Goal: Task Accomplishment & Management: Manage account settings

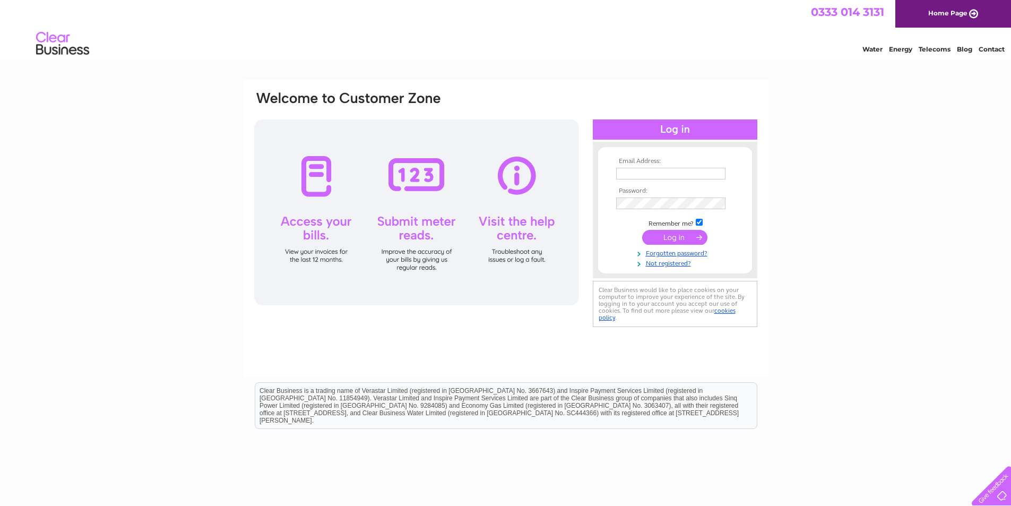
type input "[PERSON_NAME][EMAIL_ADDRESS][PERSON_NAME][DOMAIN_NAME]"
click at [671, 239] on input "submit" at bounding box center [674, 237] width 65 height 15
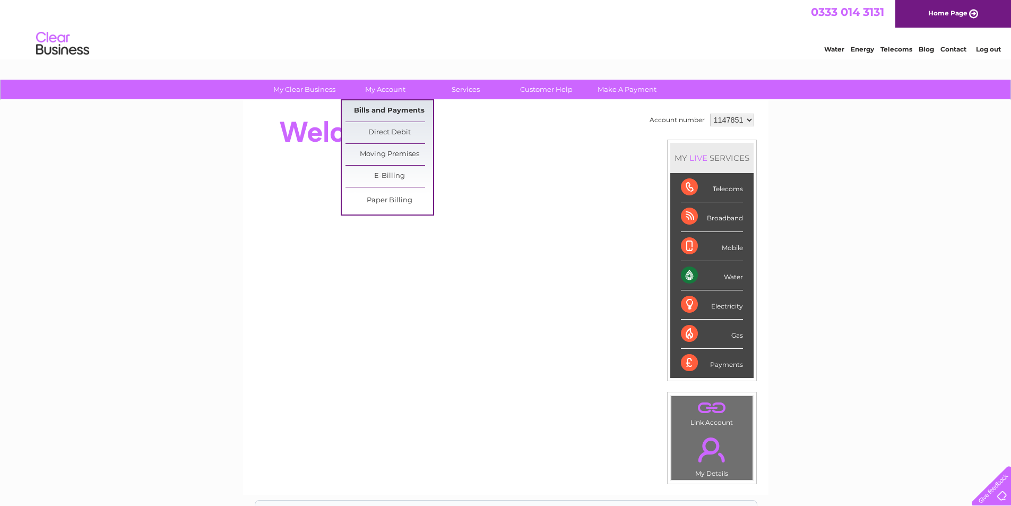
click at [373, 107] on link "Bills and Payments" at bounding box center [390, 110] width 88 height 21
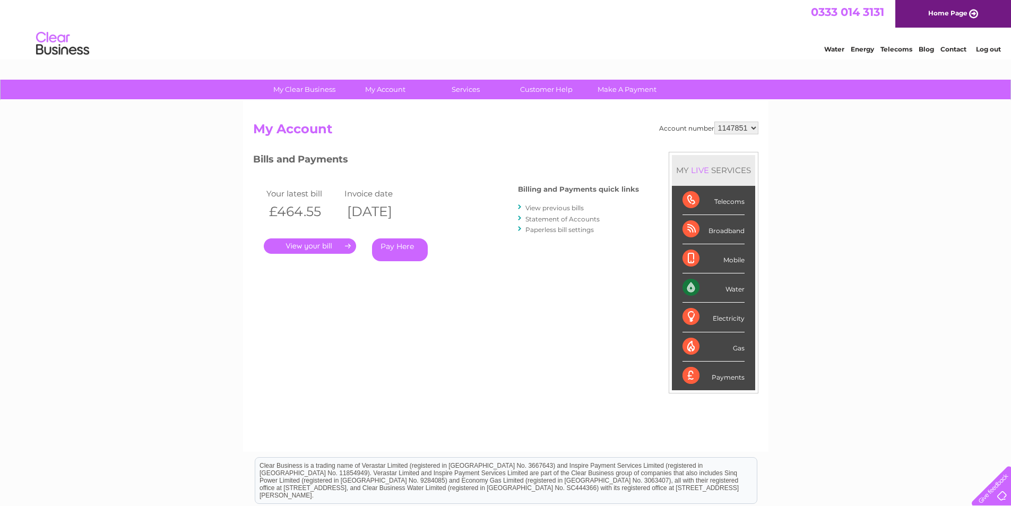
click at [309, 246] on link "." at bounding box center [310, 245] width 92 height 15
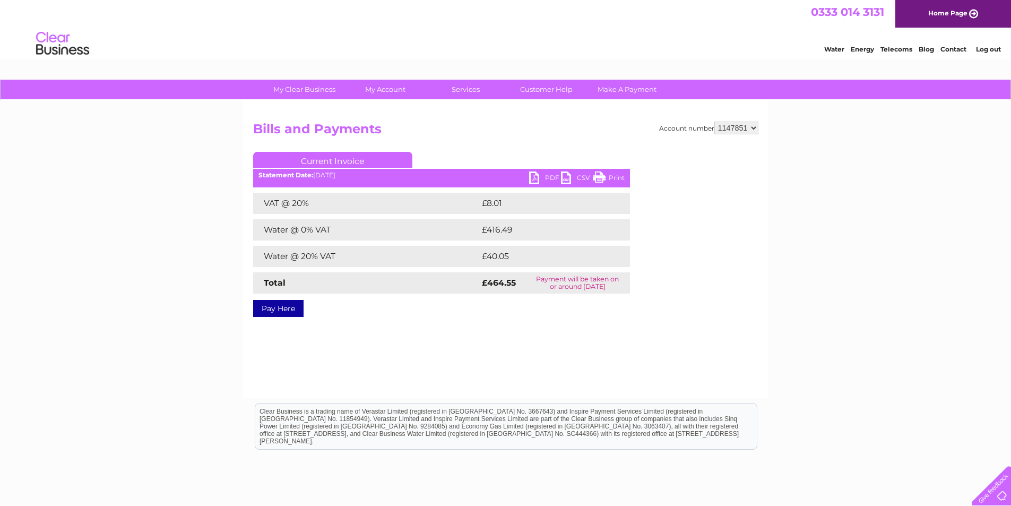
click at [547, 177] on link "PDF" at bounding box center [545, 178] width 32 height 15
